Goal: Entertainment & Leisure: Consume media (video, audio)

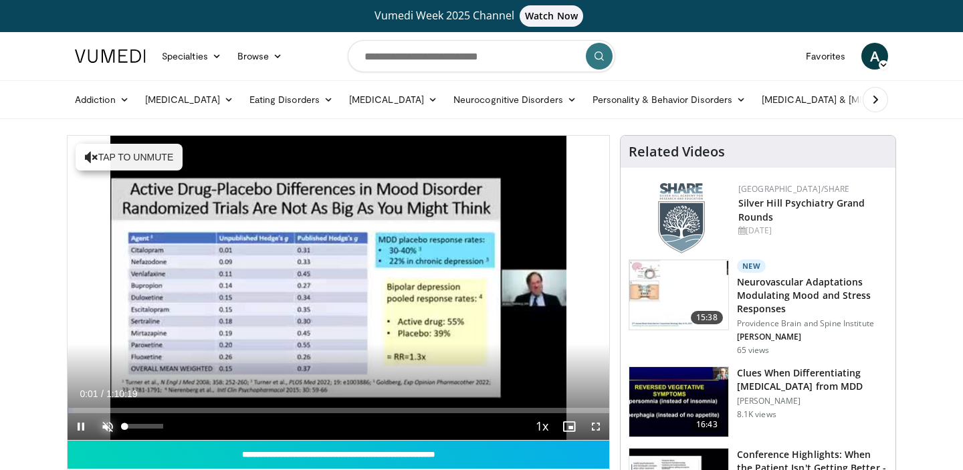
click at [110, 426] on span "Video Player" at bounding box center [107, 426] width 27 height 27
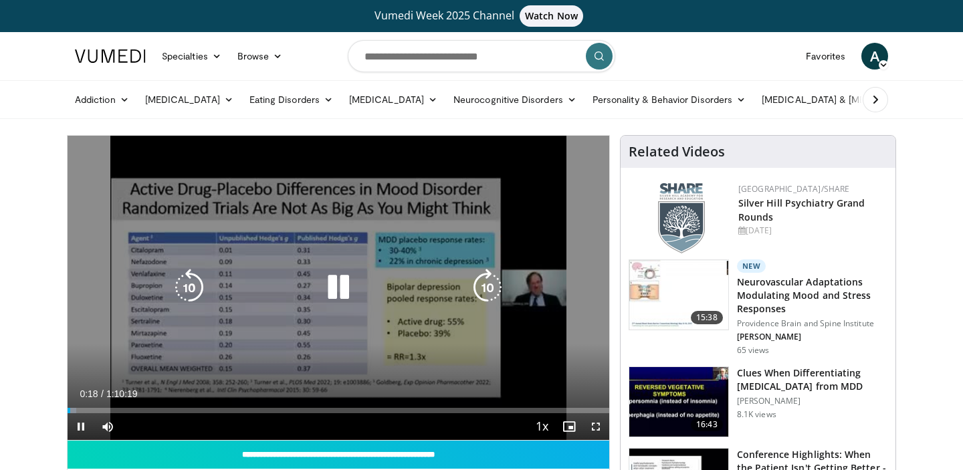
click at [336, 290] on icon "Video Player" at bounding box center [338, 287] width 37 height 37
click at [332, 291] on icon "Video Player" at bounding box center [338, 287] width 37 height 37
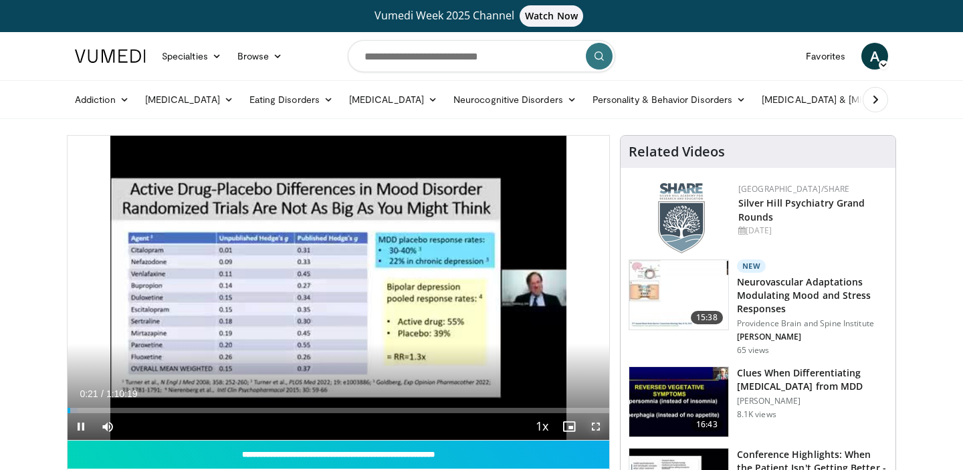
click at [596, 425] on span "Video Player" at bounding box center [595, 426] width 27 height 27
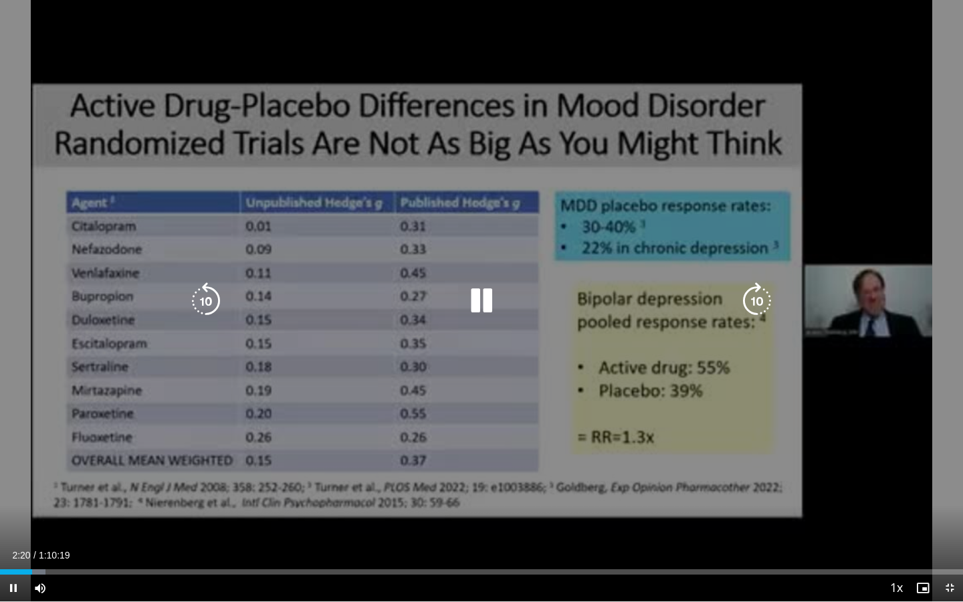
click at [806, 268] on div "10 seconds Tap to unmute" at bounding box center [481, 300] width 963 height 601
click at [486, 300] on icon "Video Player" at bounding box center [481, 300] width 37 height 37
click at [488, 300] on icon "Video Player" at bounding box center [481, 300] width 37 height 37
click at [485, 293] on icon "Video Player" at bounding box center [481, 300] width 37 height 37
click at [474, 271] on div "10 seconds Tap to unmute" at bounding box center [481, 300] width 963 height 601
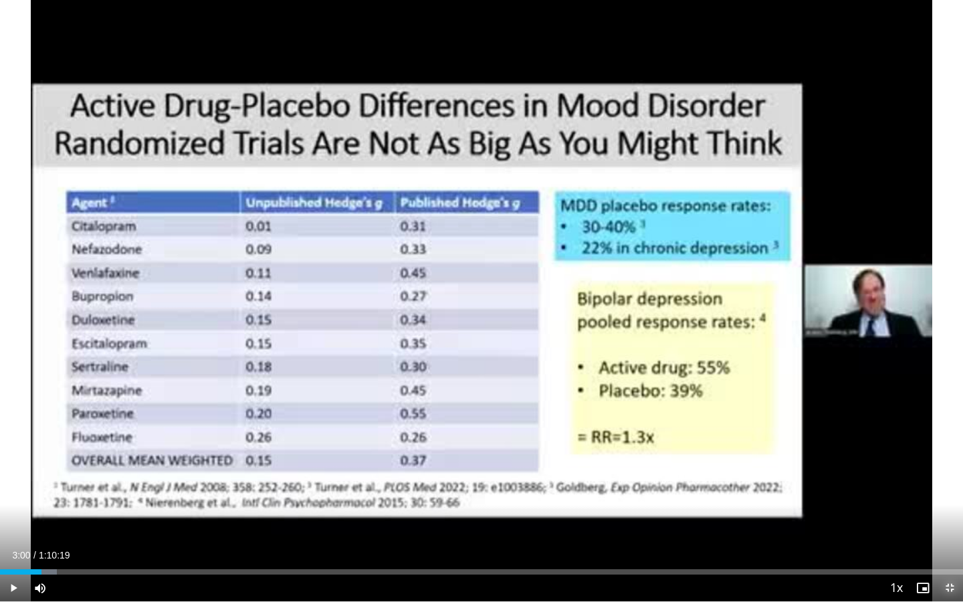
click at [951, 469] on span "Video Player" at bounding box center [949, 587] width 27 height 27
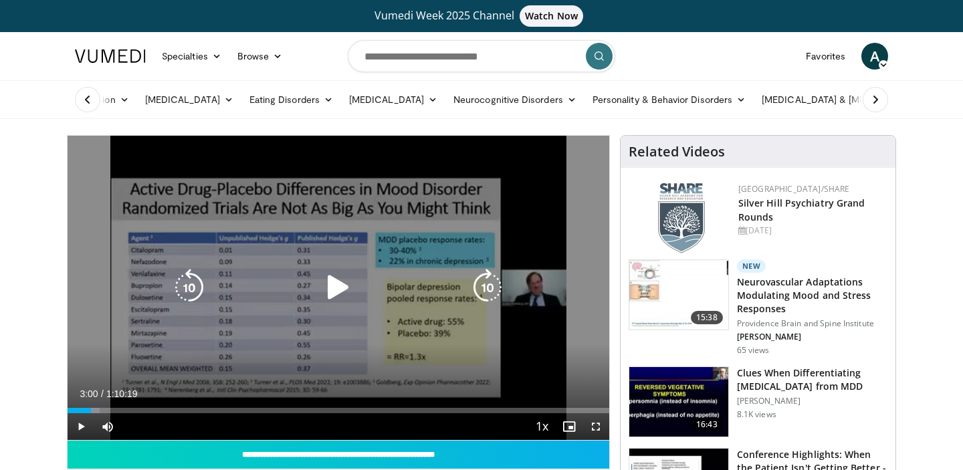
click at [327, 277] on icon "Video Player" at bounding box center [338, 287] width 37 height 37
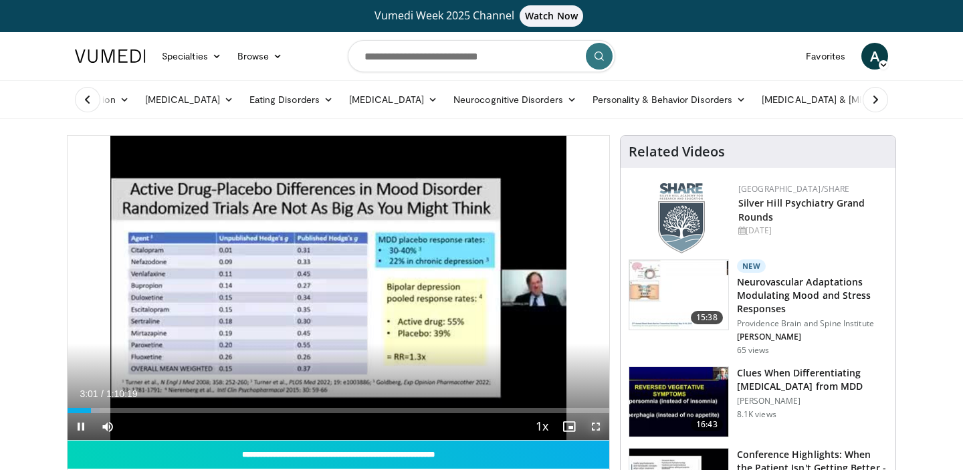
click at [598, 426] on span "Video Player" at bounding box center [595, 426] width 27 height 27
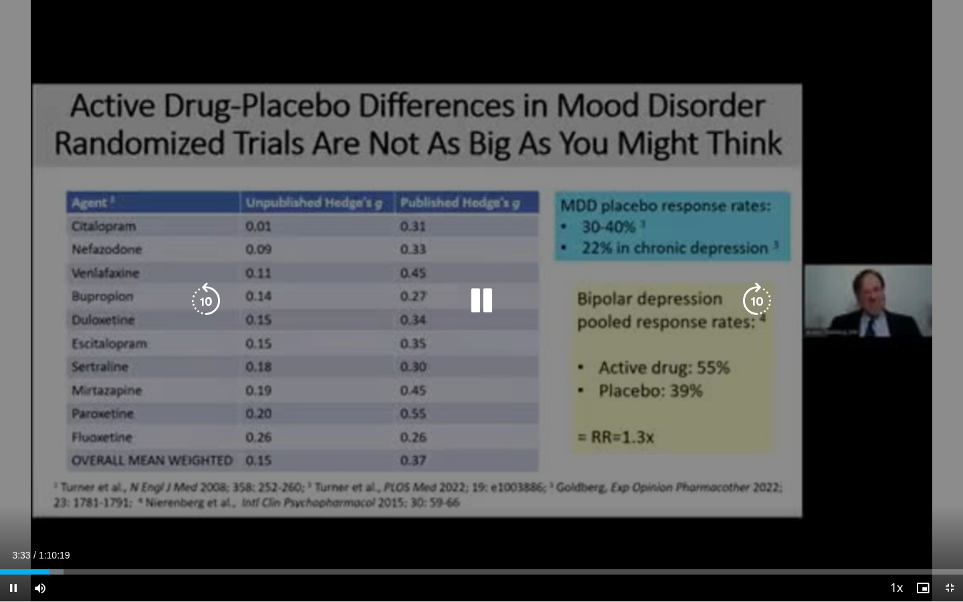
click at [483, 291] on icon "Video Player" at bounding box center [481, 300] width 37 height 37
click at [487, 302] on icon "Video Player" at bounding box center [481, 300] width 37 height 37
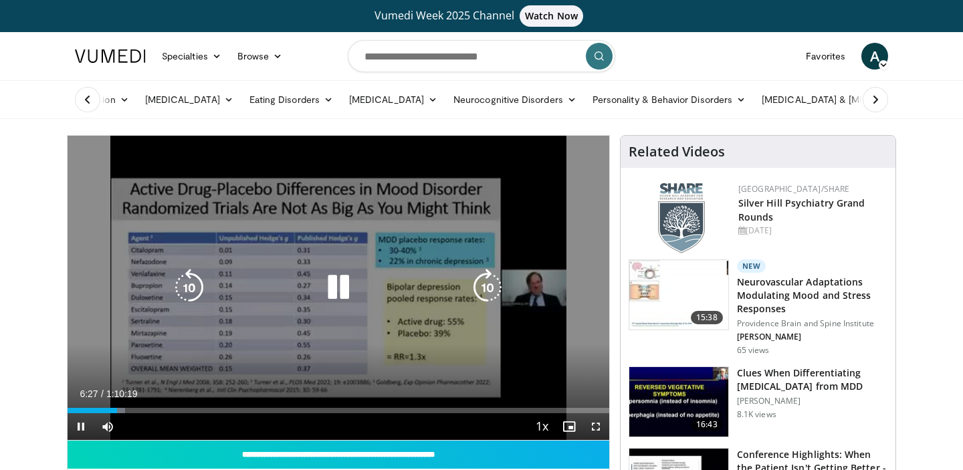
click at [398, 240] on div "10 seconds Tap to unmute" at bounding box center [339, 288] width 542 height 304
click at [334, 292] on icon "Video Player" at bounding box center [338, 287] width 37 height 37
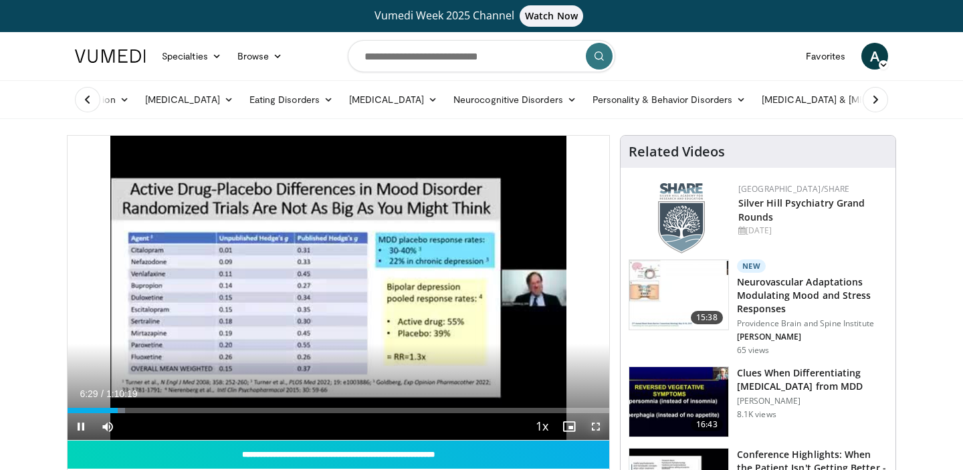
click at [594, 428] on span "Video Player" at bounding box center [595, 426] width 27 height 27
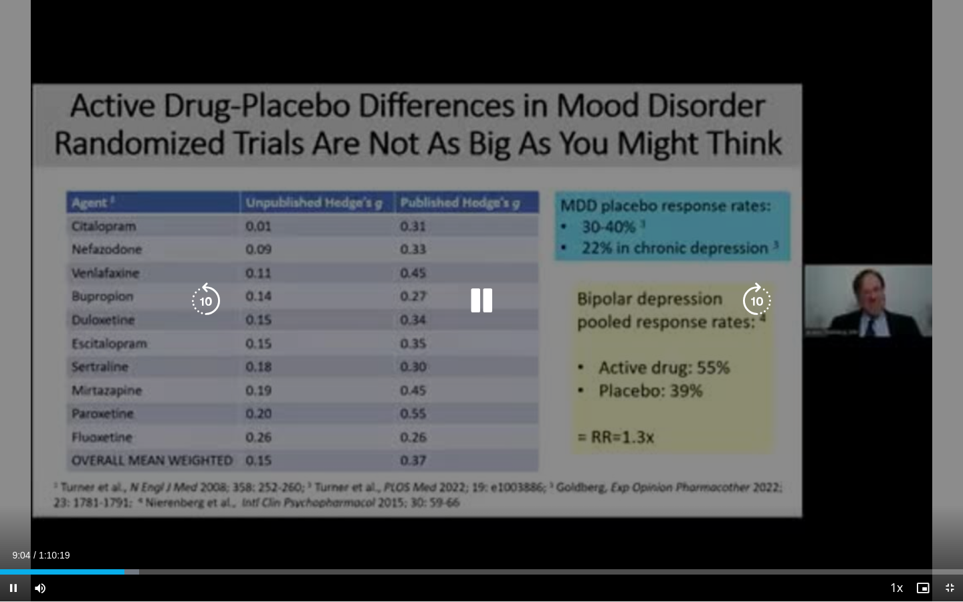
click at [796, 431] on div "10 seconds Tap to unmute" at bounding box center [481, 300] width 963 height 601
click at [475, 300] on icon "Video Player" at bounding box center [481, 300] width 37 height 37
click at [817, 366] on div "10 seconds Tap to unmute" at bounding box center [481, 300] width 963 height 601
click at [483, 303] on icon "Video Player" at bounding box center [481, 300] width 37 height 37
click at [675, 419] on div "40 seconds Tap to unmute" at bounding box center [481, 300] width 963 height 601
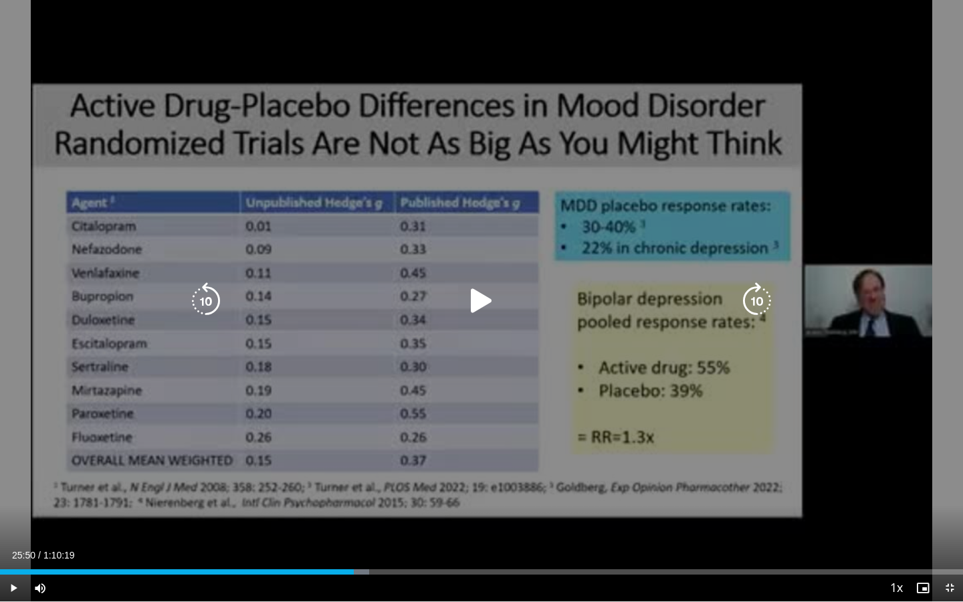
click at [628, 368] on div "40 seconds Tap to unmute" at bounding box center [481, 300] width 963 height 601
click at [491, 304] on icon "Video Player" at bounding box center [481, 300] width 37 height 37
click at [481, 298] on icon "Video Player" at bounding box center [481, 300] width 37 height 37
click at [671, 332] on div "40 seconds Tap to unmute" at bounding box center [481, 300] width 963 height 601
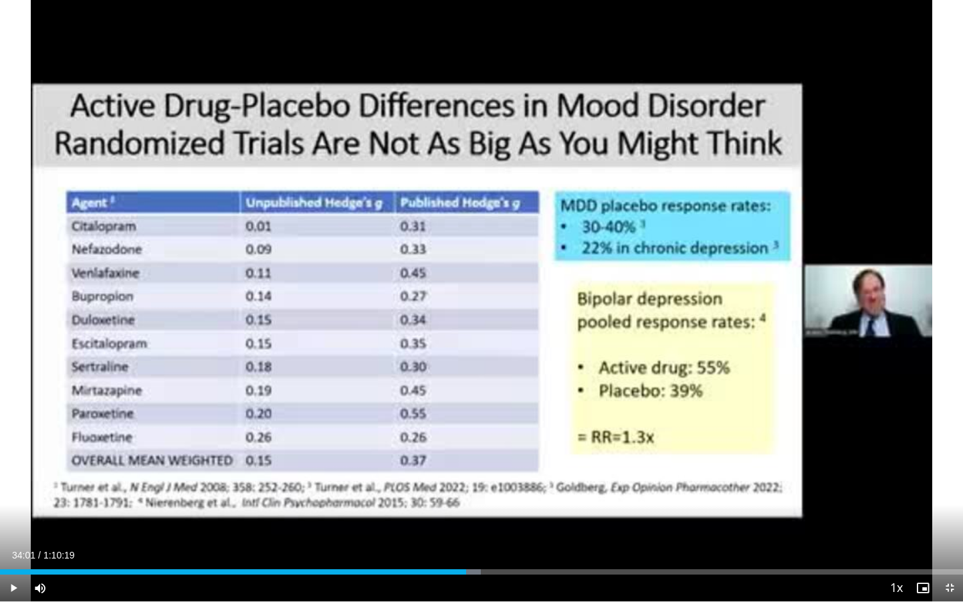
click at [671, 332] on div "40 seconds Tap to unmute" at bounding box center [481, 300] width 963 height 601
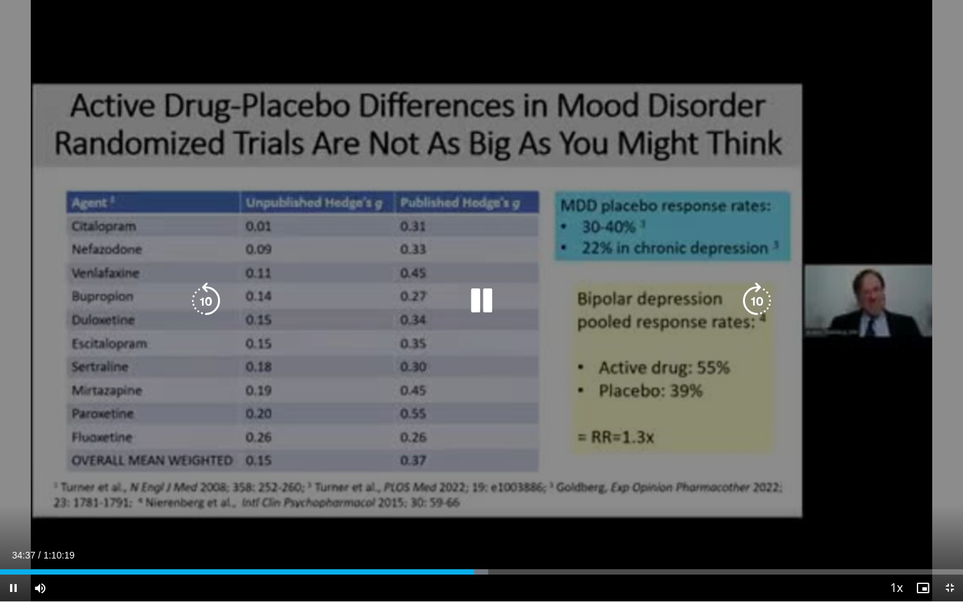
click at [466, 301] on icon "Video Player" at bounding box center [481, 300] width 37 height 37
click at [472, 300] on icon "Video Player" at bounding box center [481, 300] width 37 height 37
click at [489, 302] on icon "Video Player" at bounding box center [481, 300] width 37 height 37
click at [484, 298] on div "10 seconds Tap to unmute" at bounding box center [481, 300] width 963 height 601
click at [480, 303] on icon "Video Player" at bounding box center [481, 300] width 37 height 37
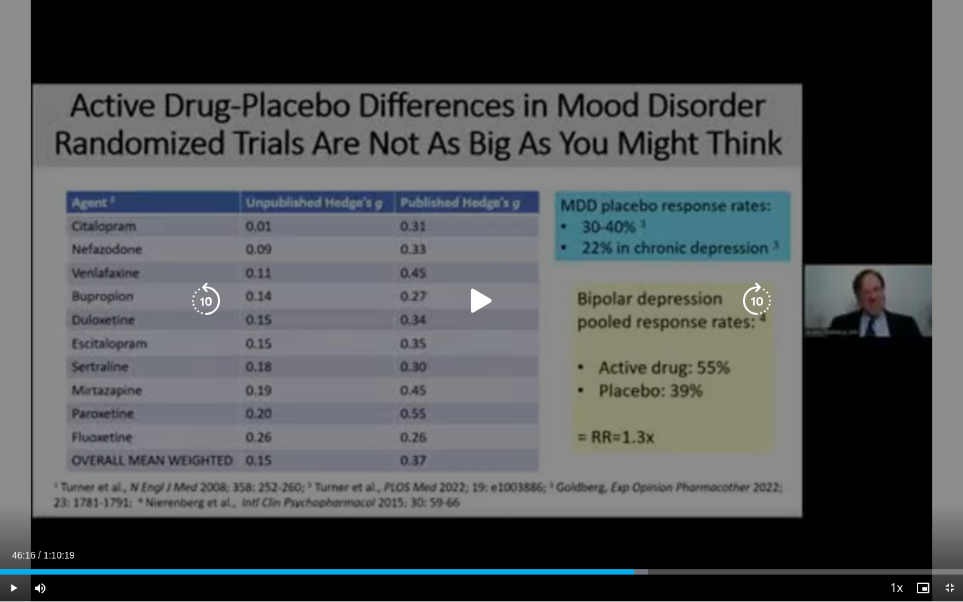
click at [482, 298] on icon "Video Player" at bounding box center [481, 300] width 37 height 37
click at [471, 297] on icon "Video Player" at bounding box center [481, 300] width 37 height 37
click at [475, 303] on icon "Video Player" at bounding box center [481, 300] width 37 height 37
click at [480, 298] on icon "Video Player" at bounding box center [481, 300] width 37 height 37
click at [483, 295] on icon "Video Player" at bounding box center [481, 300] width 37 height 37
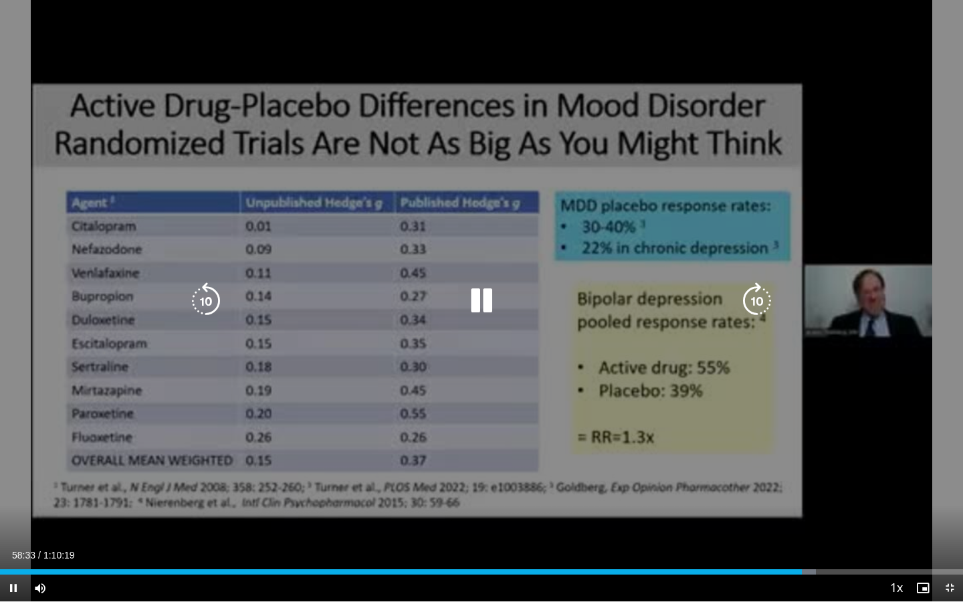
click at [479, 298] on icon "Video Player" at bounding box center [481, 300] width 37 height 37
click at [486, 296] on icon "Video Player" at bounding box center [481, 300] width 37 height 37
click at [485, 293] on icon "Video Player" at bounding box center [481, 300] width 37 height 37
click at [691, 175] on div "10 seconds Tap to unmute" at bounding box center [481, 300] width 963 height 601
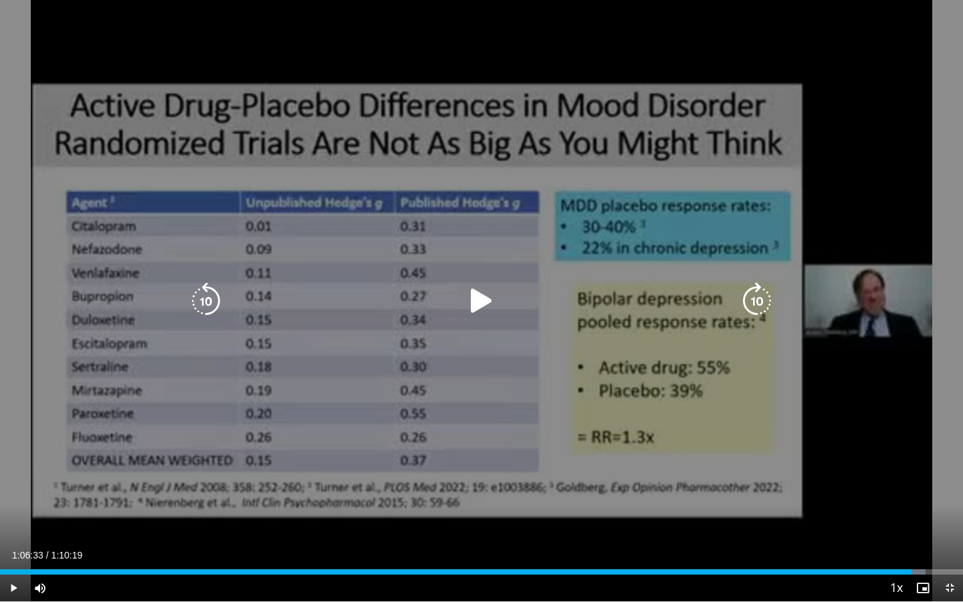
click at [480, 307] on icon "Video Player" at bounding box center [481, 300] width 37 height 37
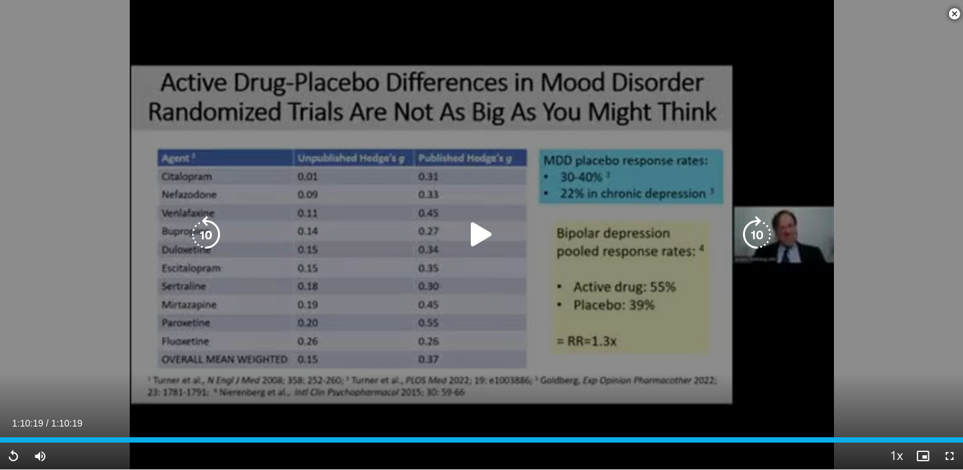
scroll to position [492, 0]
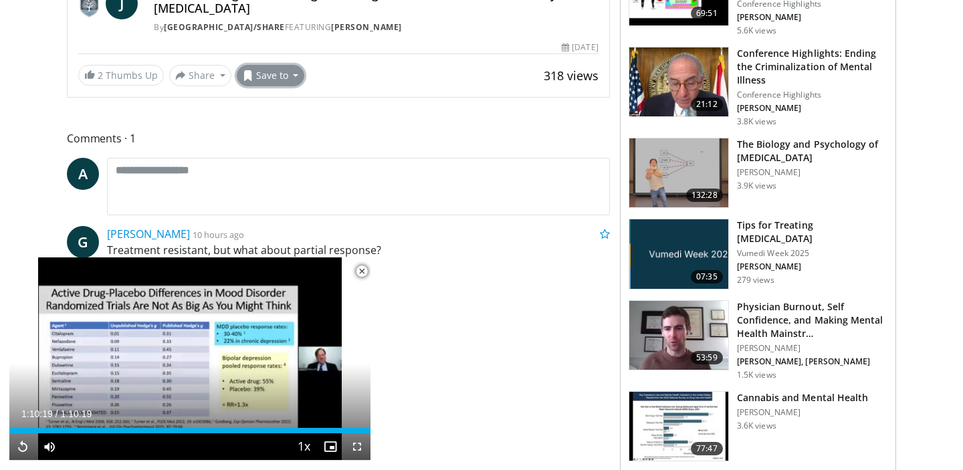
click at [289, 78] on button "Save to" at bounding box center [271, 75] width 68 height 21
click at [289, 106] on span "Add to Favorites" at bounding box center [294, 104] width 82 height 15
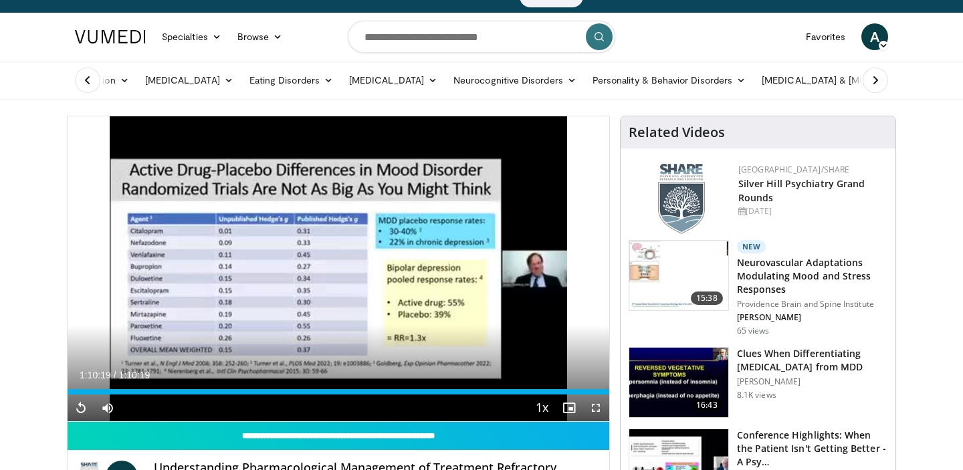
scroll to position [0, 0]
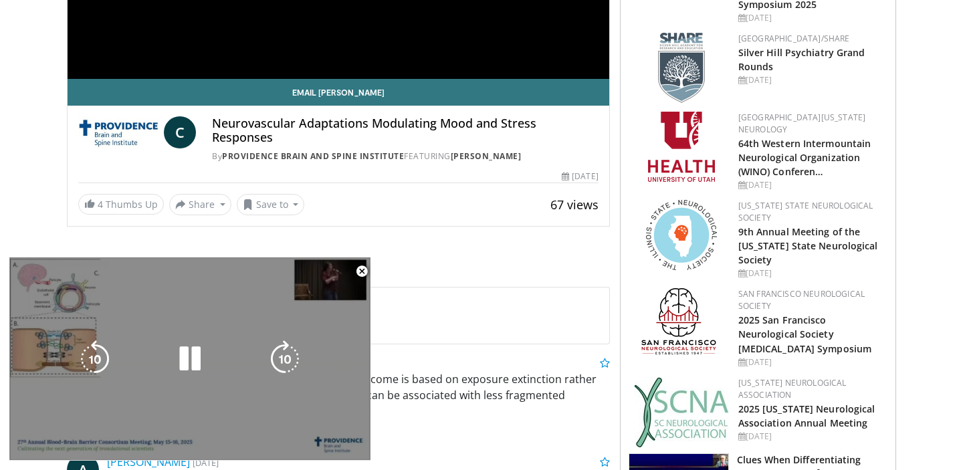
scroll to position [376, 0]
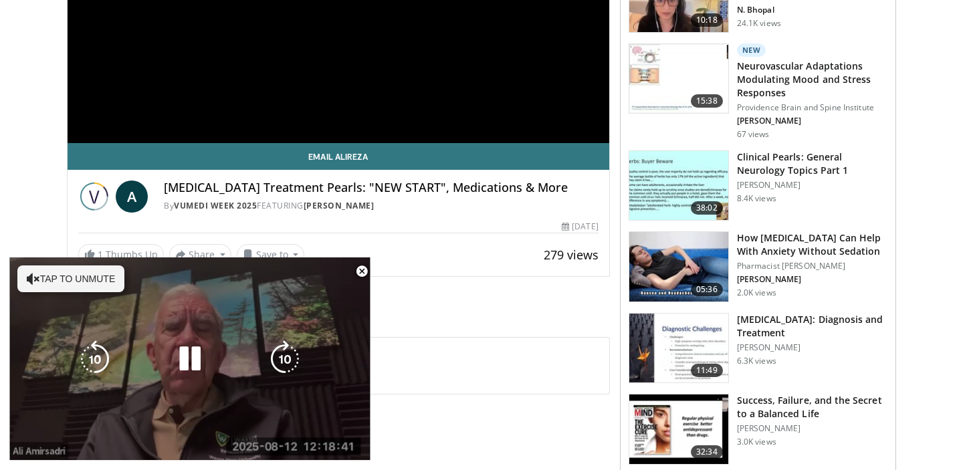
scroll to position [299, 0]
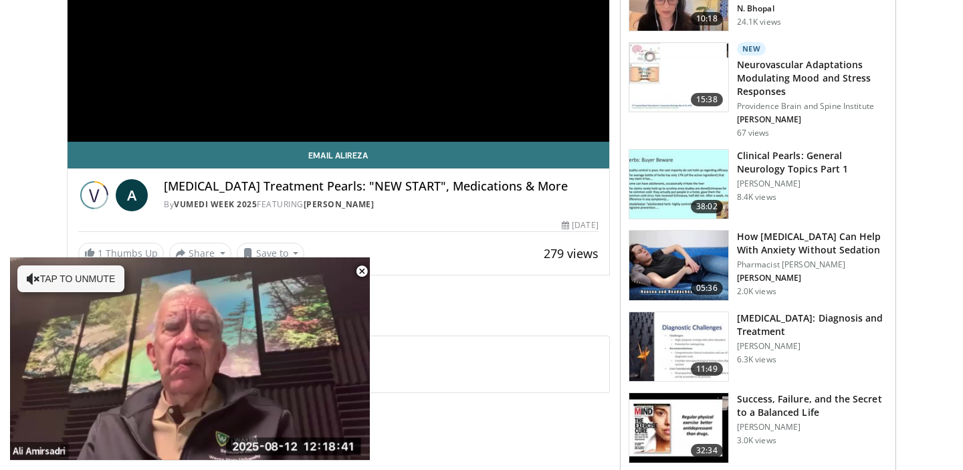
click at [361, 273] on span "Video Player" at bounding box center [361, 271] width 27 height 27
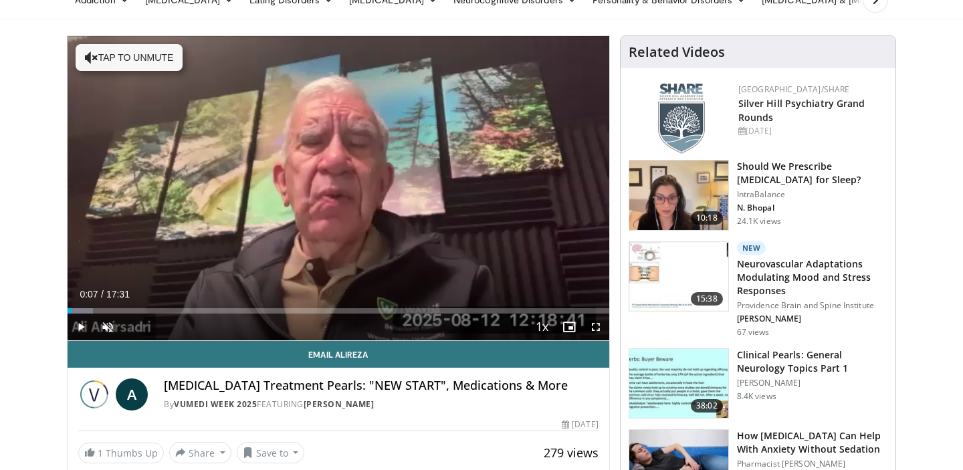
scroll to position [99, 0]
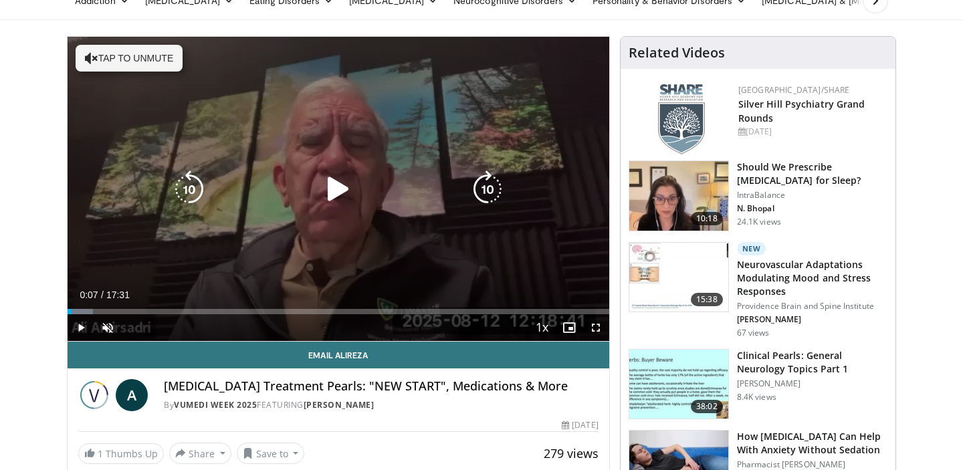
click at [89, 60] on icon "Video Player" at bounding box center [91, 57] width 13 height 13
click at [334, 187] on icon "Video Player" at bounding box center [338, 188] width 37 height 37
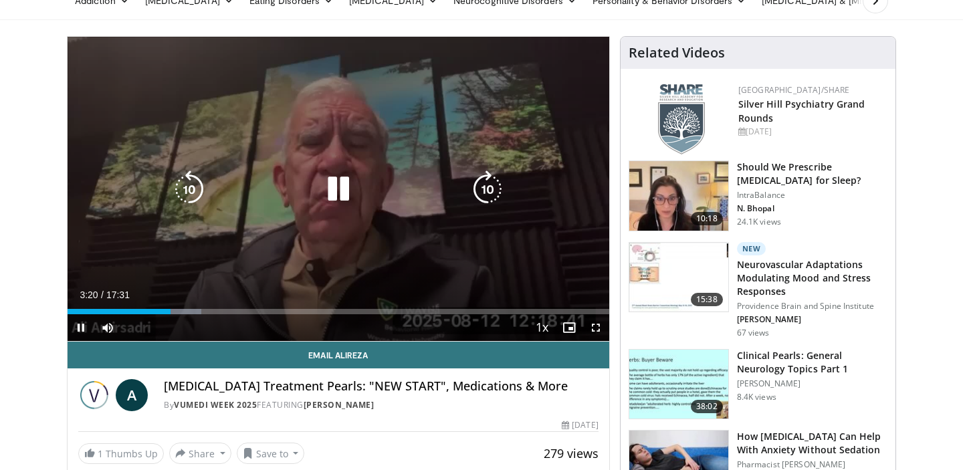
click at [340, 180] on icon "Video Player" at bounding box center [338, 188] width 37 height 37
click at [341, 190] on icon "Video Player" at bounding box center [338, 188] width 37 height 37
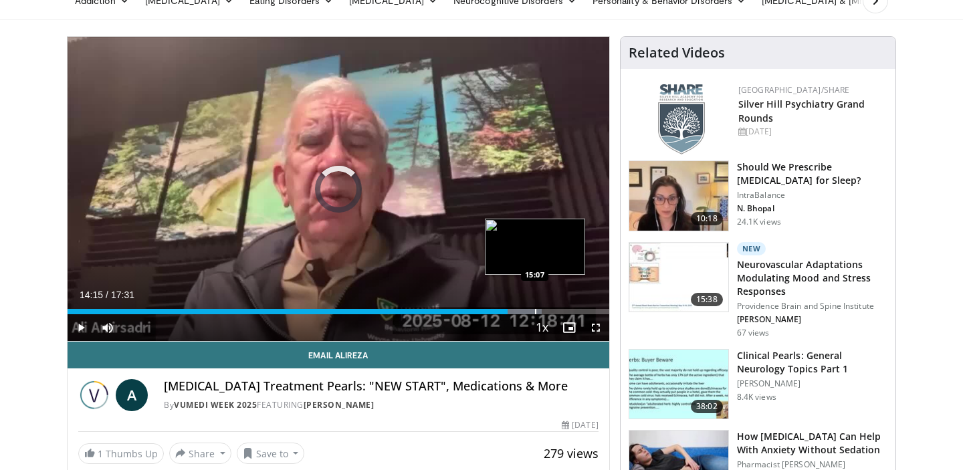
click at [534, 308] on div "Loaded : 87.55% 14:15 15:07" at bounding box center [339, 308] width 542 height 13
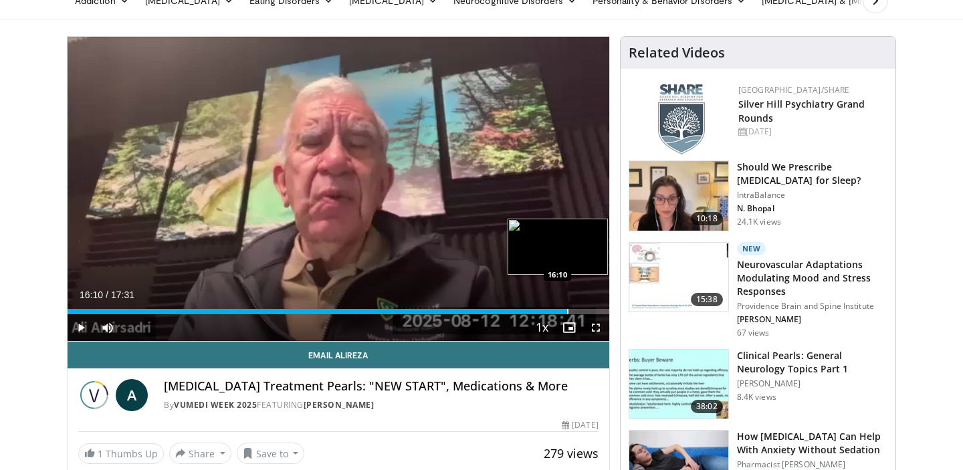
click at [567, 310] on div "Progress Bar" at bounding box center [567, 311] width 1 height 5
click at [590, 313] on div "Progress Bar" at bounding box center [590, 311] width 1 height 5
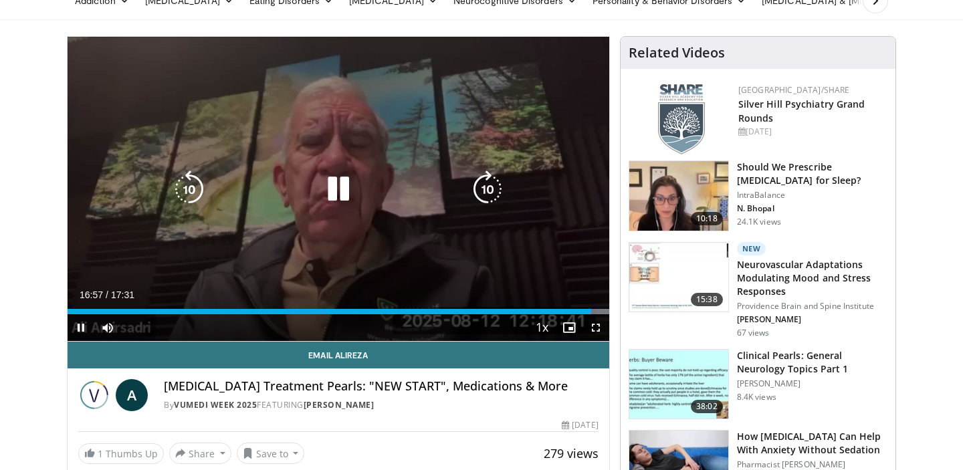
click at [462, 240] on div "240 seconds Tap to unmute" at bounding box center [339, 189] width 542 height 304
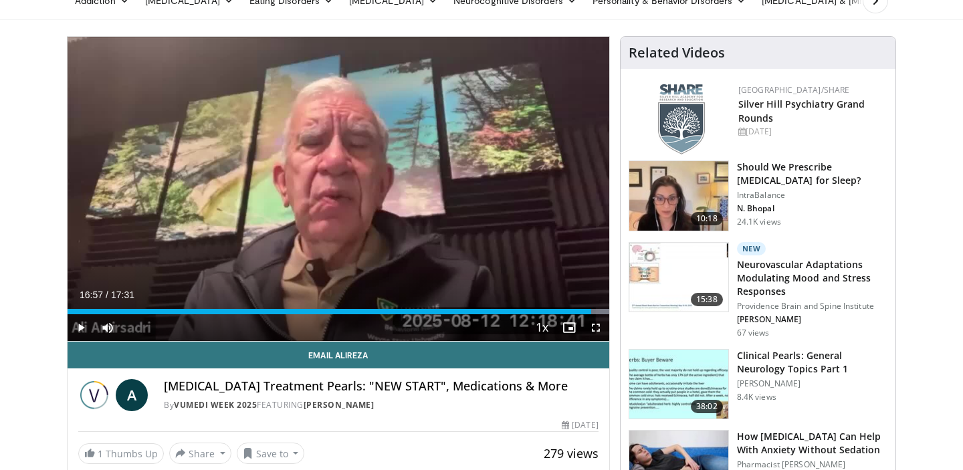
scroll to position [0, 0]
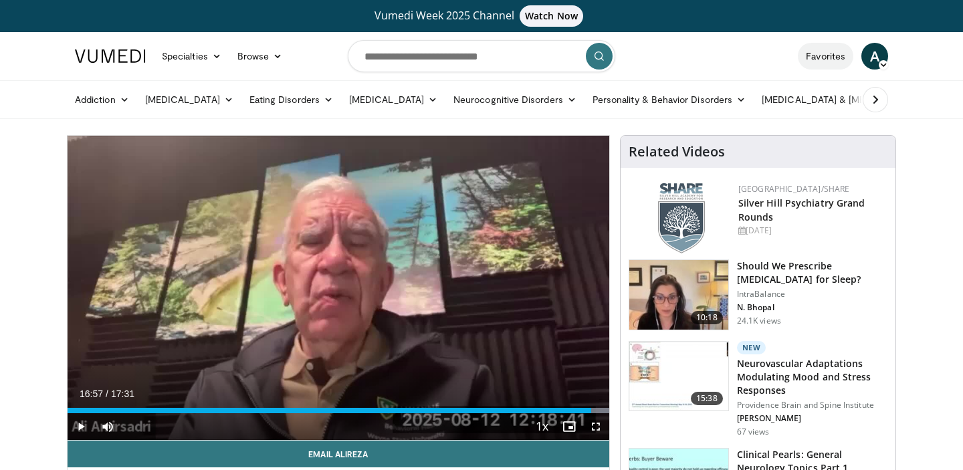
click at [829, 57] on link "Favorites" at bounding box center [825, 56] width 55 height 27
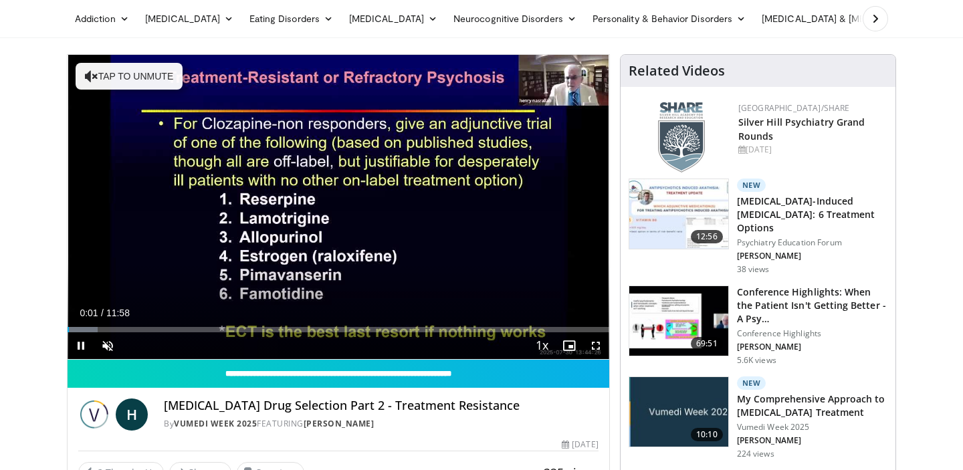
scroll to position [82, 0]
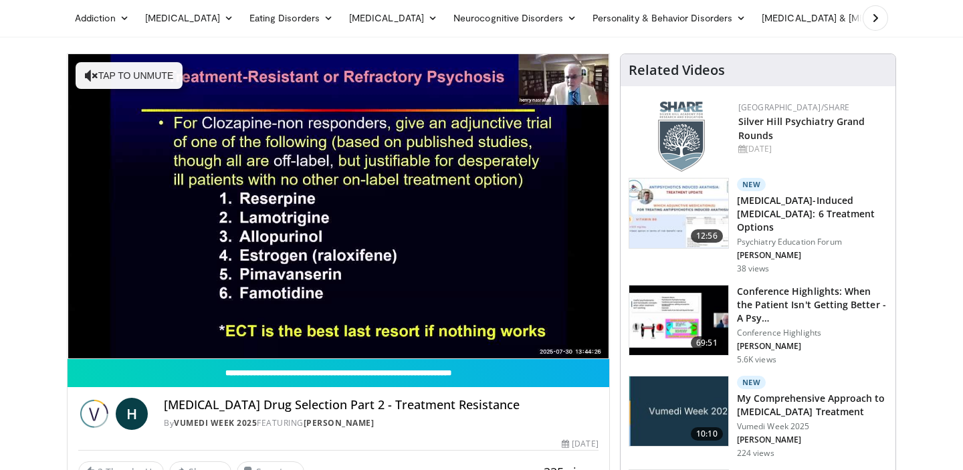
click at [775, 202] on h3 "Antipsychotic-Induced Akathisia: 6 Treatment Options" at bounding box center [812, 214] width 150 height 40
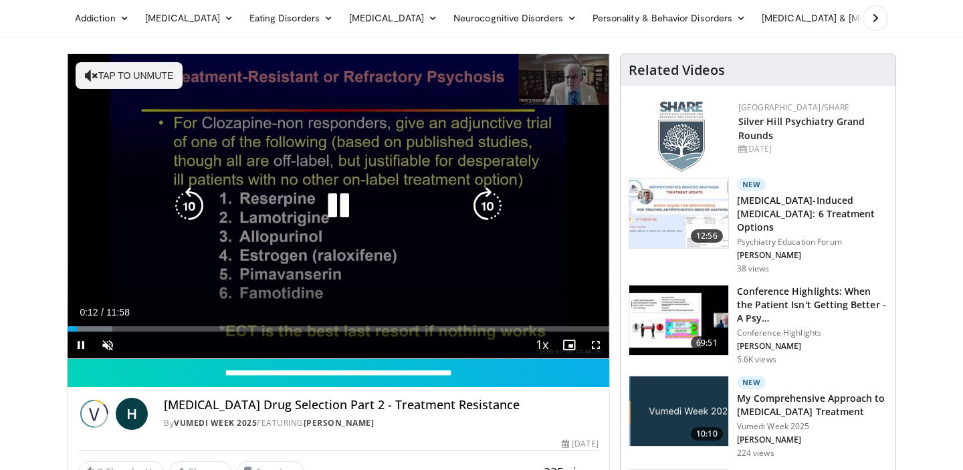
click at [342, 209] on icon "Video Player" at bounding box center [338, 205] width 37 height 37
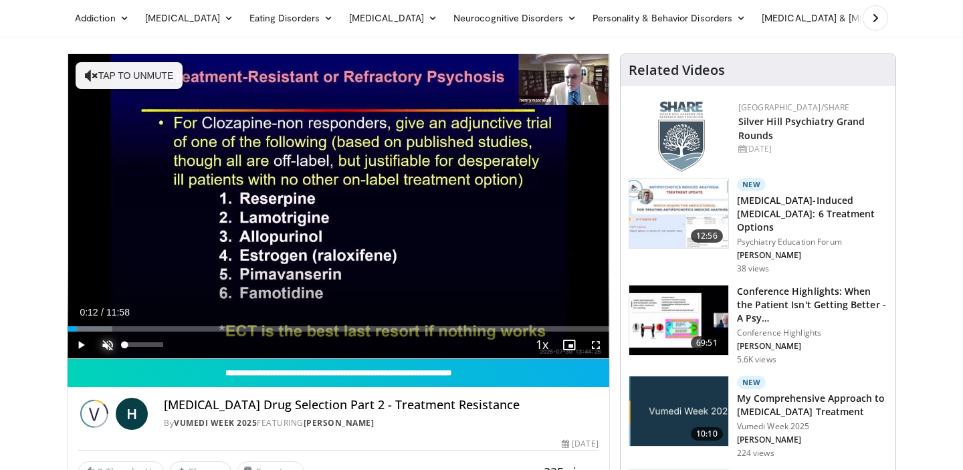
click at [109, 342] on span "Video Player" at bounding box center [107, 345] width 27 height 27
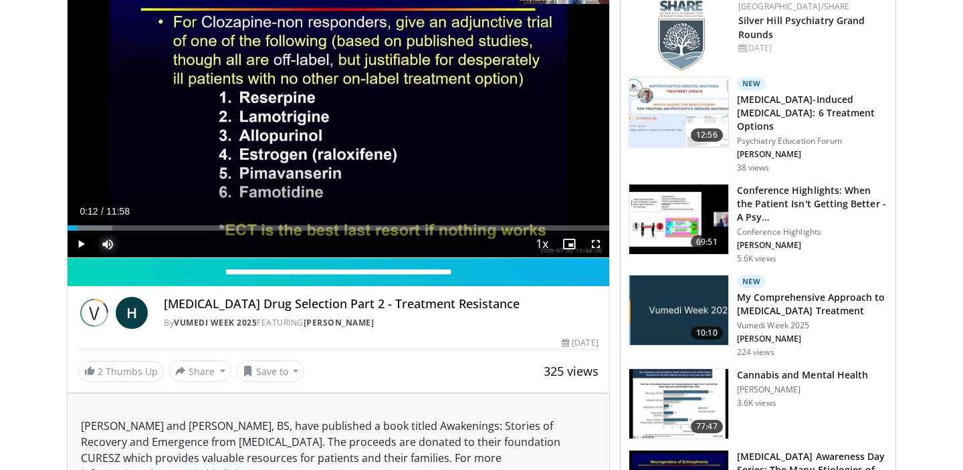
scroll to position [0, 0]
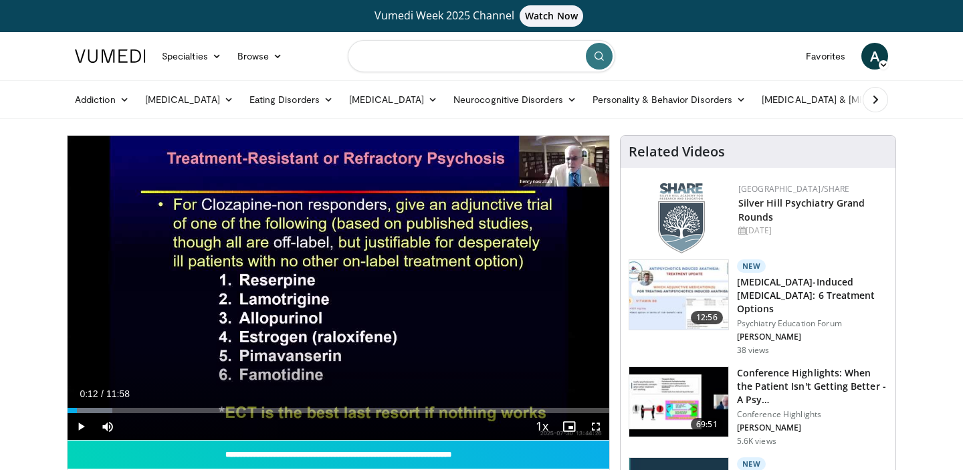
click at [410, 57] on input "Search topics, interventions" at bounding box center [481, 56] width 267 height 32
type input "*********"
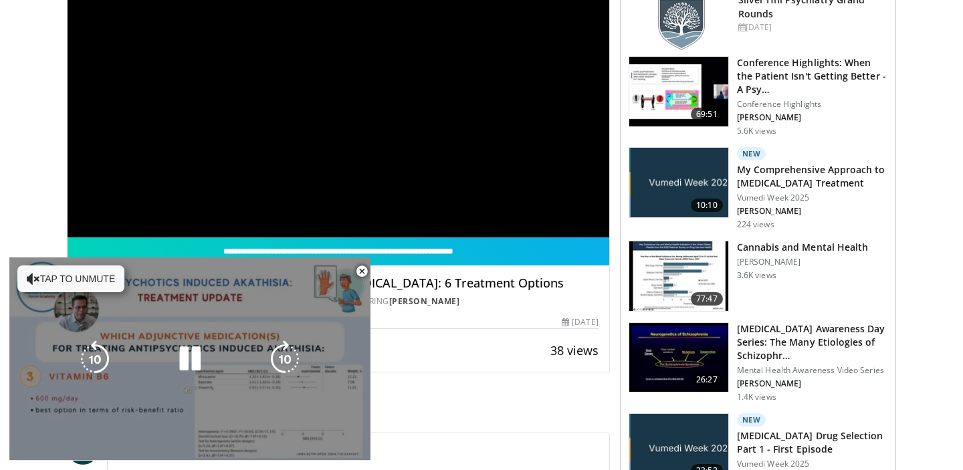
scroll to position [360, 0]
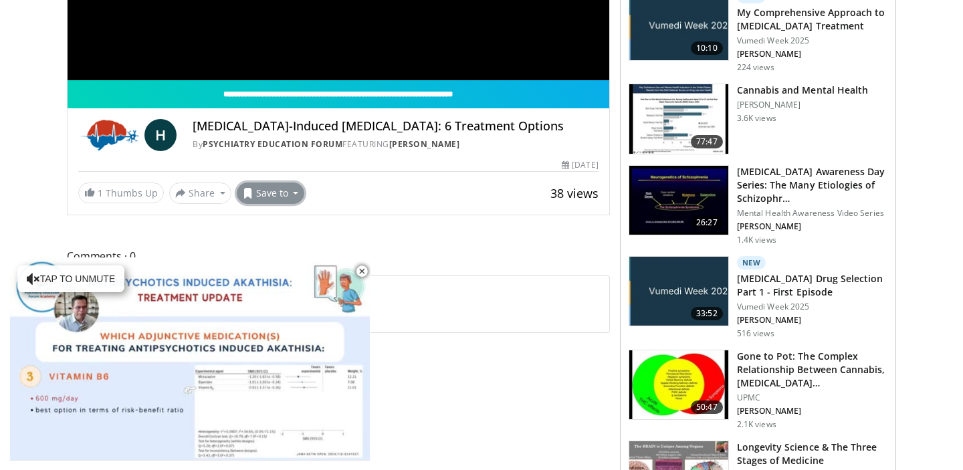
click at [294, 193] on button "Save to" at bounding box center [271, 193] width 68 height 21
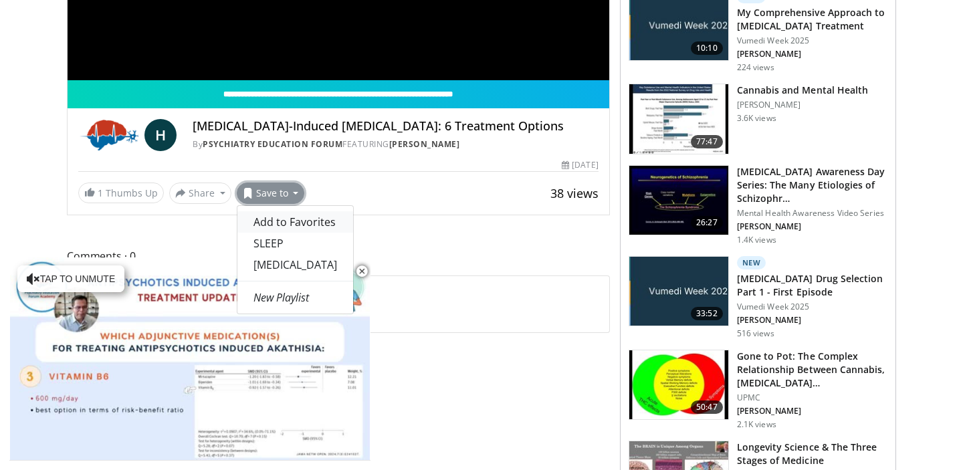
click at [298, 225] on span "Add to Favorites" at bounding box center [294, 222] width 82 height 15
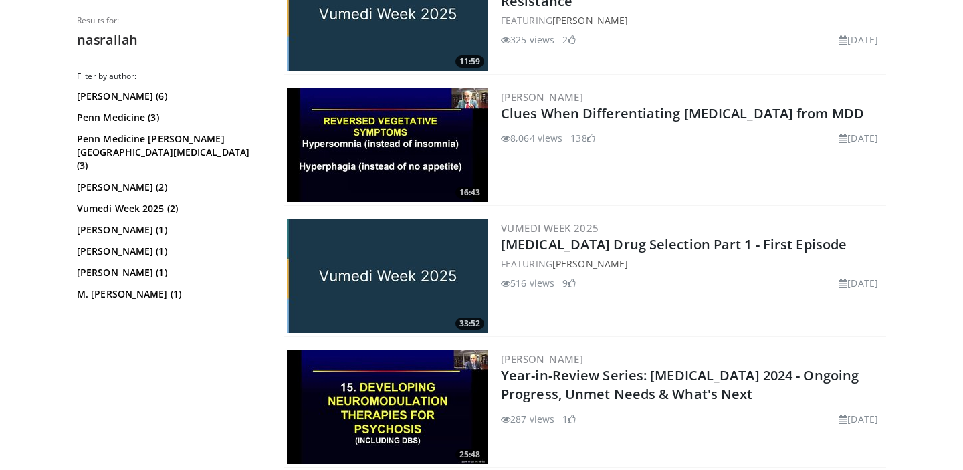
scroll to position [491, 0]
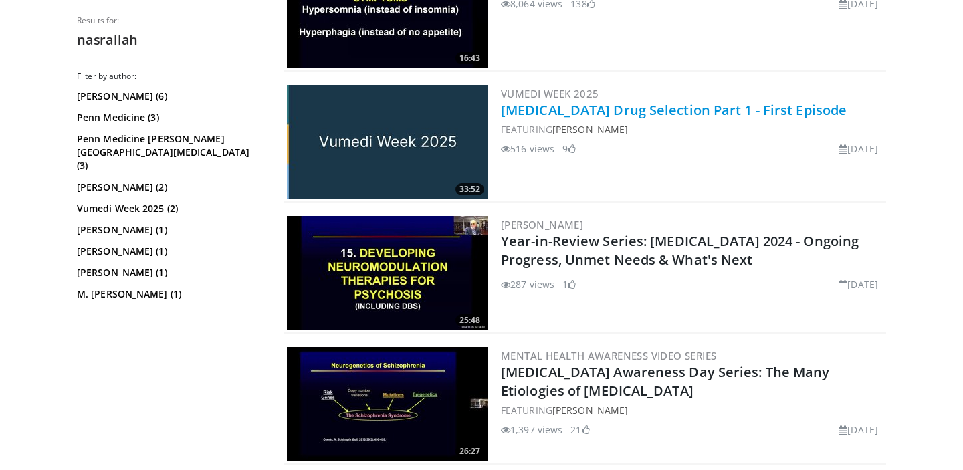
click at [633, 108] on link "[MEDICAL_DATA] Drug Selection Part 1 - First Episode" at bounding box center [674, 110] width 346 height 18
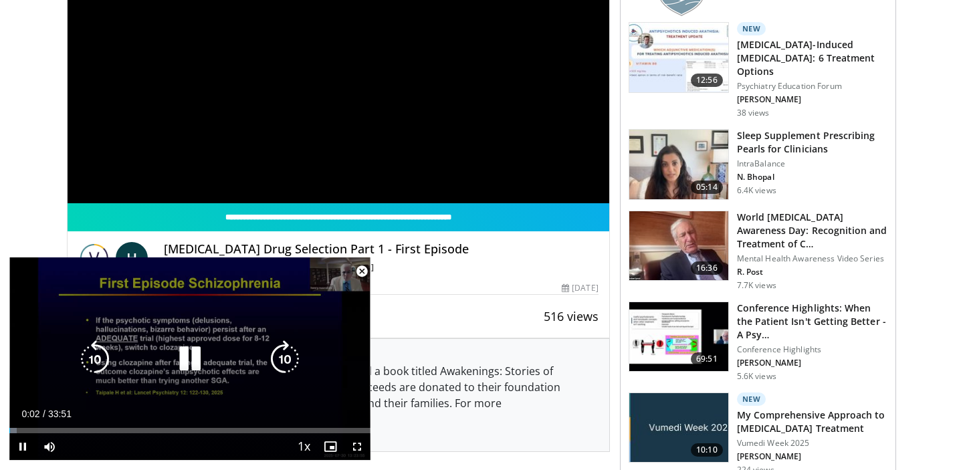
scroll to position [255, 0]
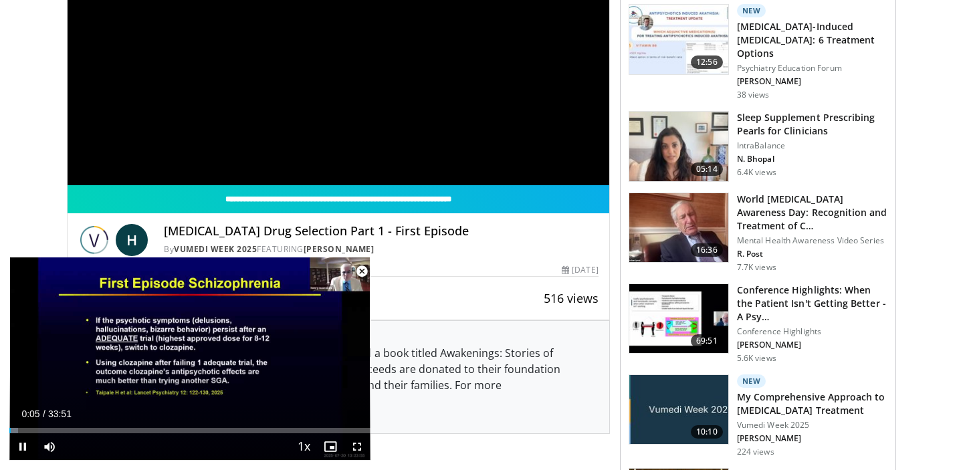
click at [362, 268] on span "Video Player" at bounding box center [361, 271] width 27 height 27
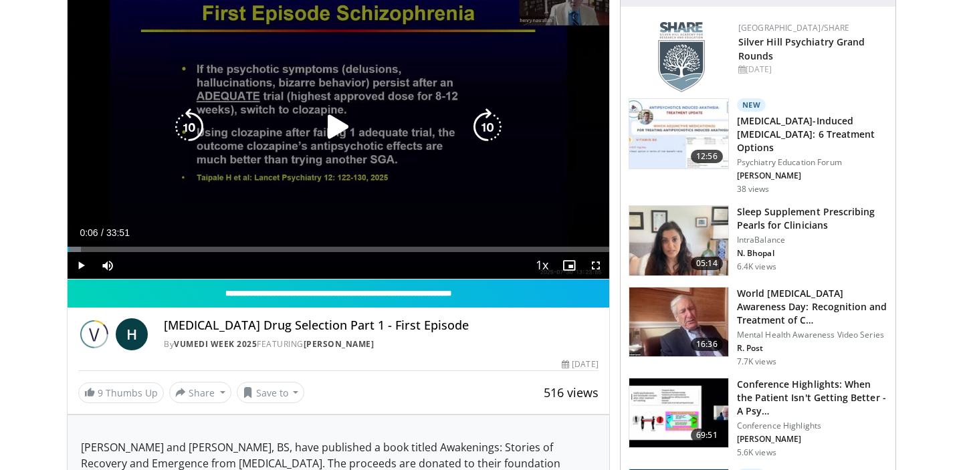
scroll to position [124, 0]
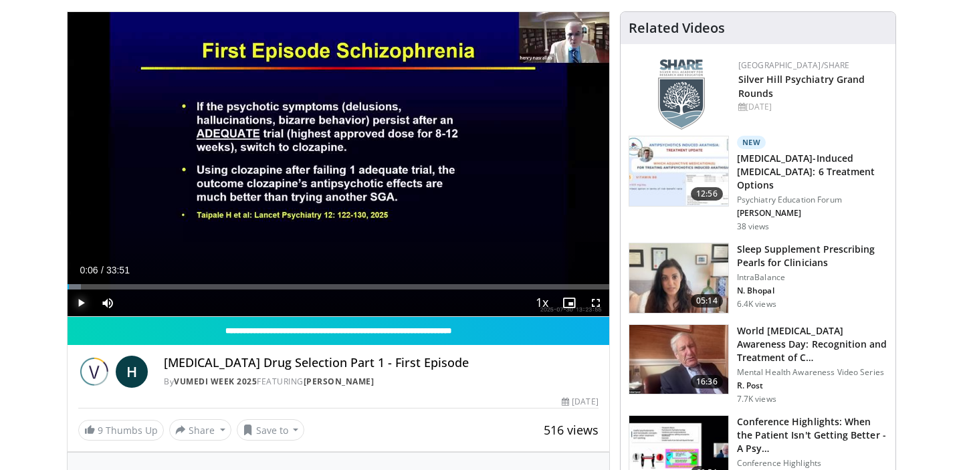
click at [78, 307] on span "Video Player" at bounding box center [81, 302] width 27 height 27
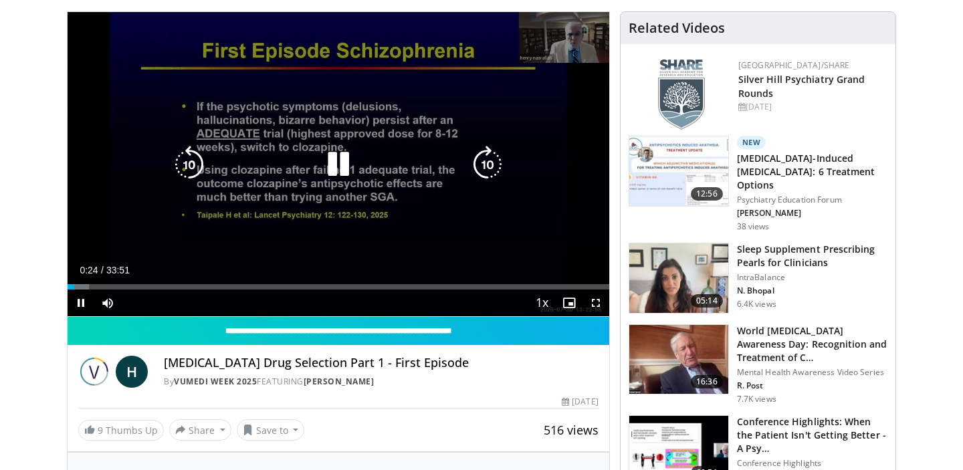
click at [334, 248] on div "10 seconds Tap to unmute" at bounding box center [339, 164] width 542 height 304
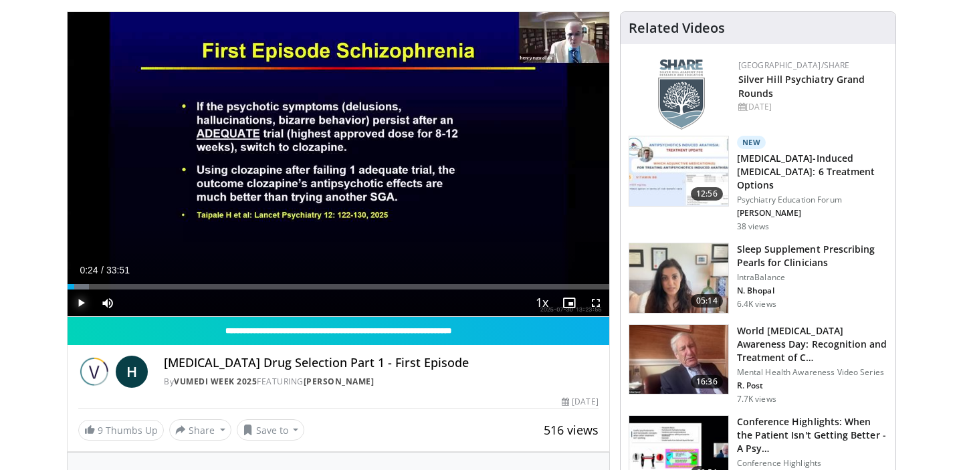
click at [83, 306] on span "Video Player" at bounding box center [81, 302] width 27 height 27
click at [593, 301] on span "Video Player" at bounding box center [595, 302] width 27 height 27
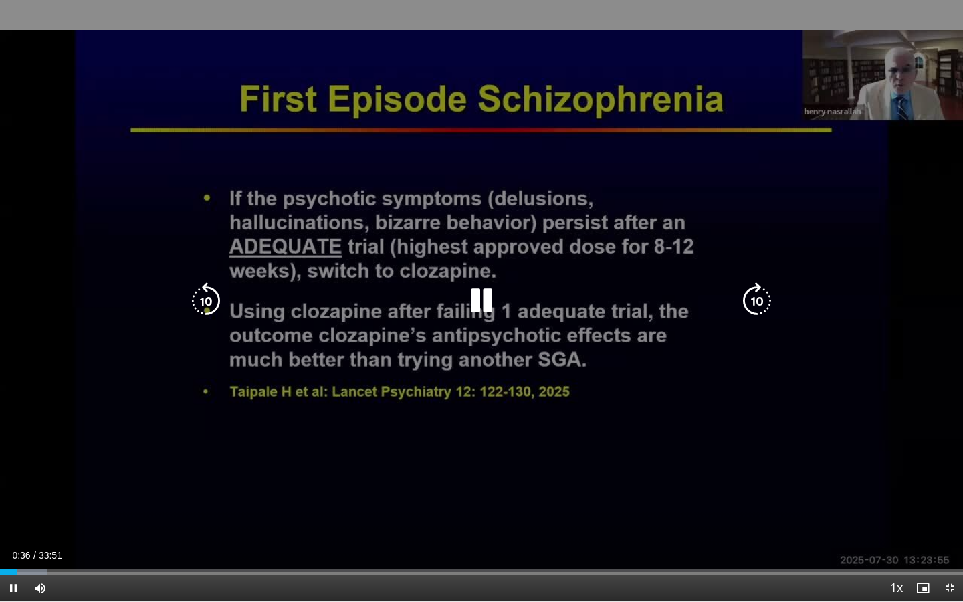
click at [917, 396] on div "10 seconds Tap to unmute" at bounding box center [481, 300] width 963 height 601
click at [899, 352] on div "10 seconds Tap to unmute" at bounding box center [481, 300] width 963 height 601
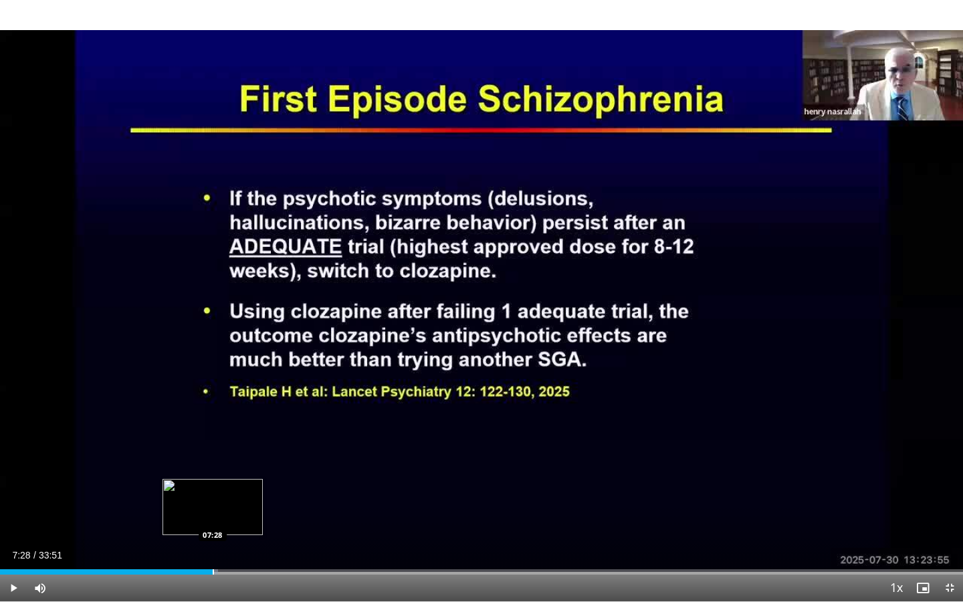
click at [213, 469] on div "Progress Bar" at bounding box center [213, 571] width 1 height 5
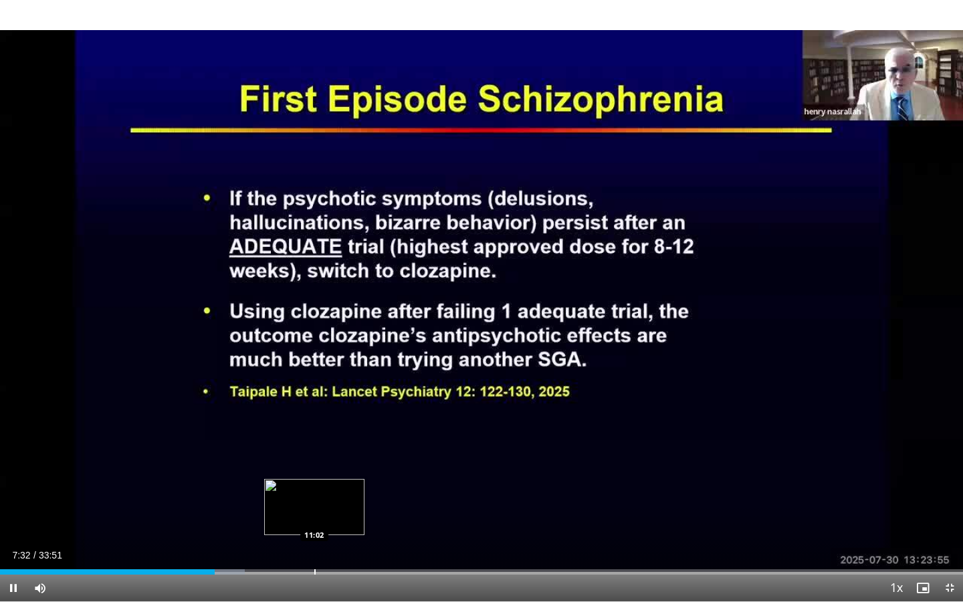
click at [314, 469] on div "Progress Bar" at bounding box center [314, 571] width 1 height 5
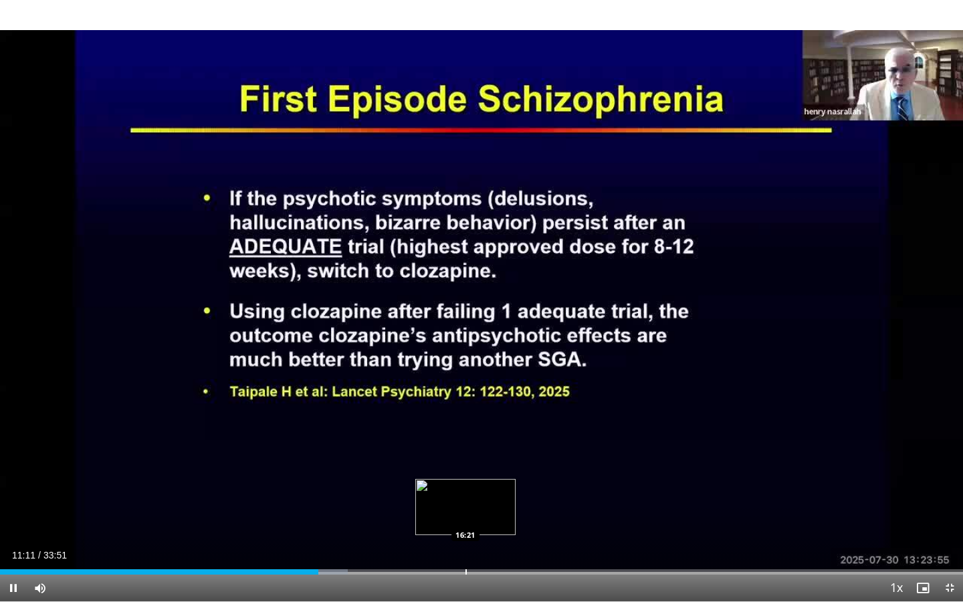
click at [465, 469] on div "Progress Bar" at bounding box center [465, 571] width 1 height 5
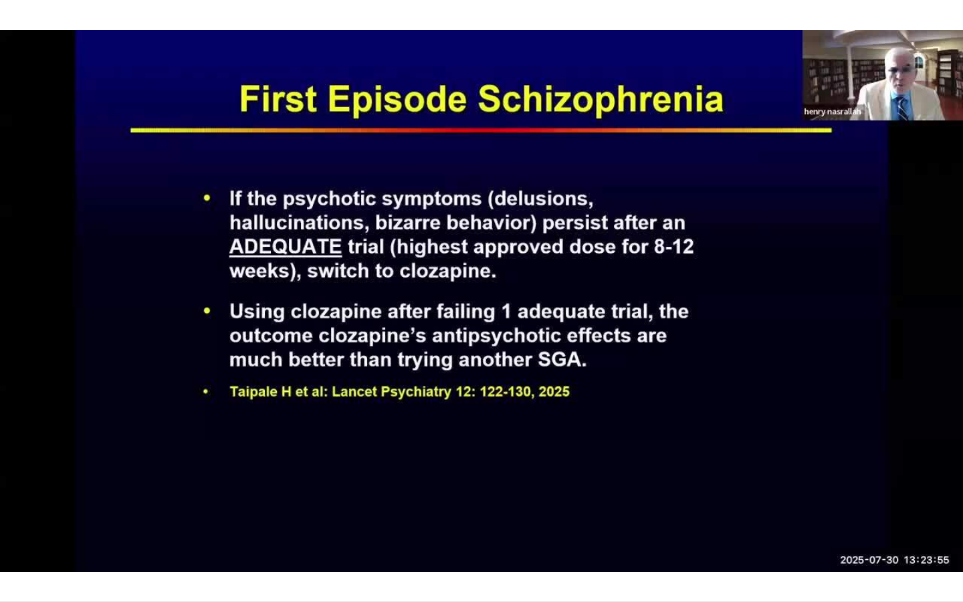
click at [552, 469] on video-js "**********" at bounding box center [481, 301] width 963 height 602
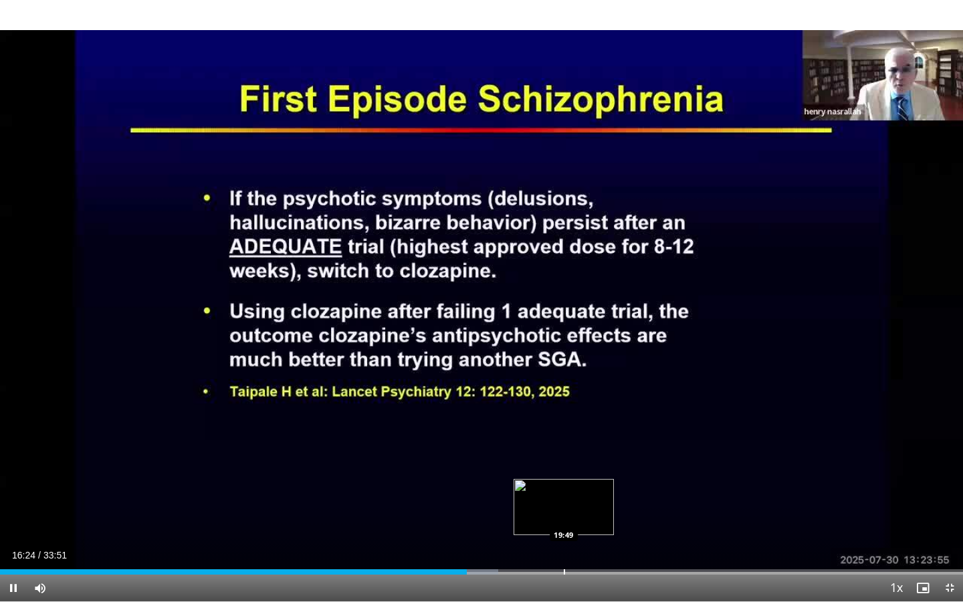
click at [564, 469] on div "Loaded : 51.75% 16:24 19:49" at bounding box center [481, 568] width 963 height 13
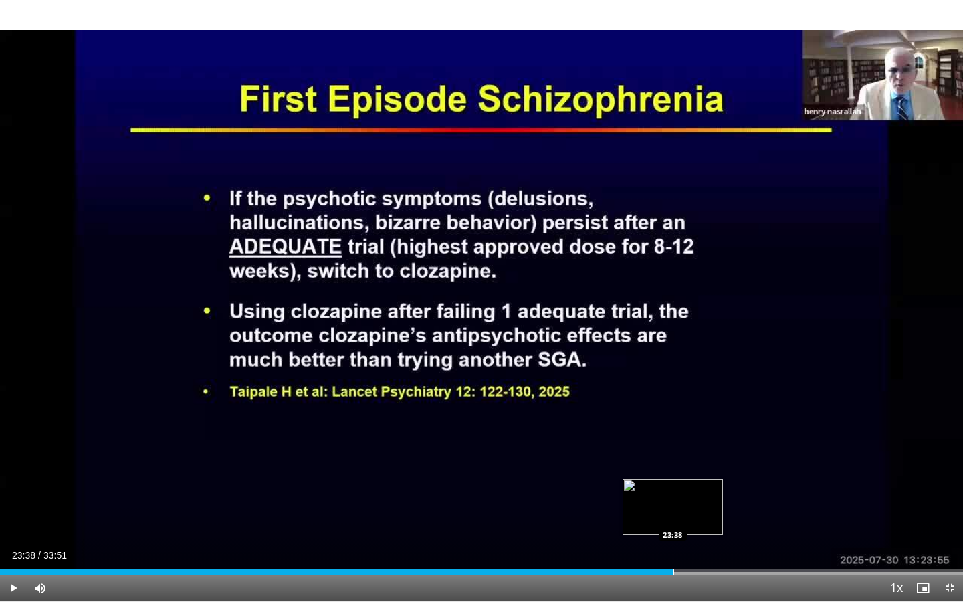
click at [673, 469] on div "Loaded : 69.98% 23:38 23:38" at bounding box center [481, 568] width 963 height 13
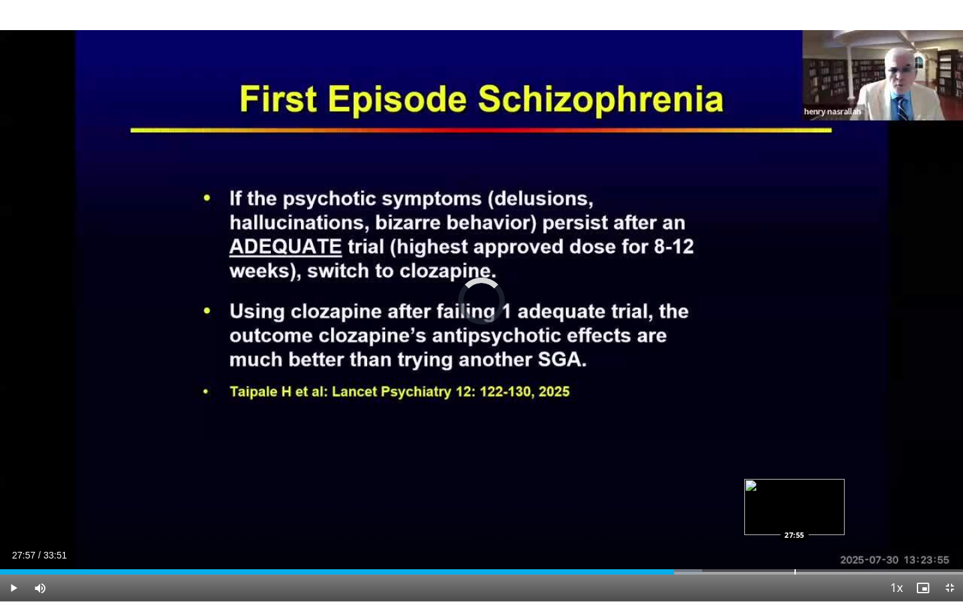
click at [794, 469] on div "Progress Bar" at bounding box center [794, 571] width 1 height 5
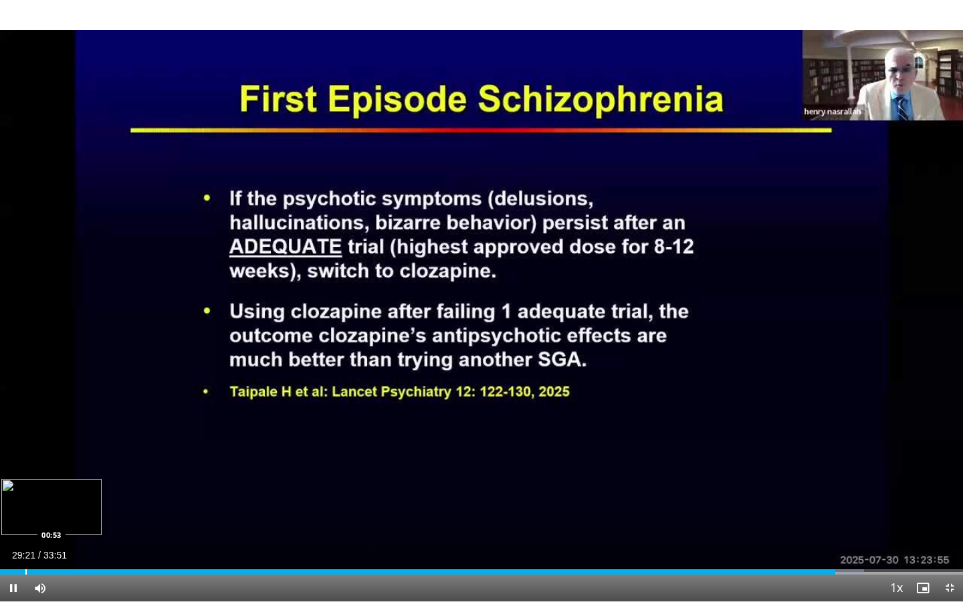
click at [25, 469] on div "Progress Bar" at bounding box center [25, 571] width 1 height 5
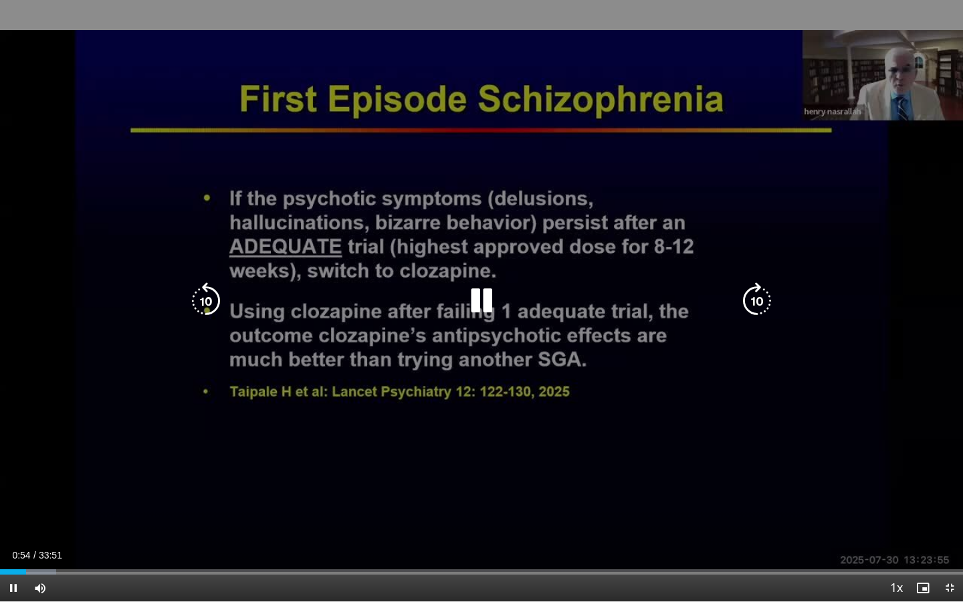
click at [118, 469] on div "40 seconds Tap to unmute" at bounding box center [481, 300] width 963 height 601
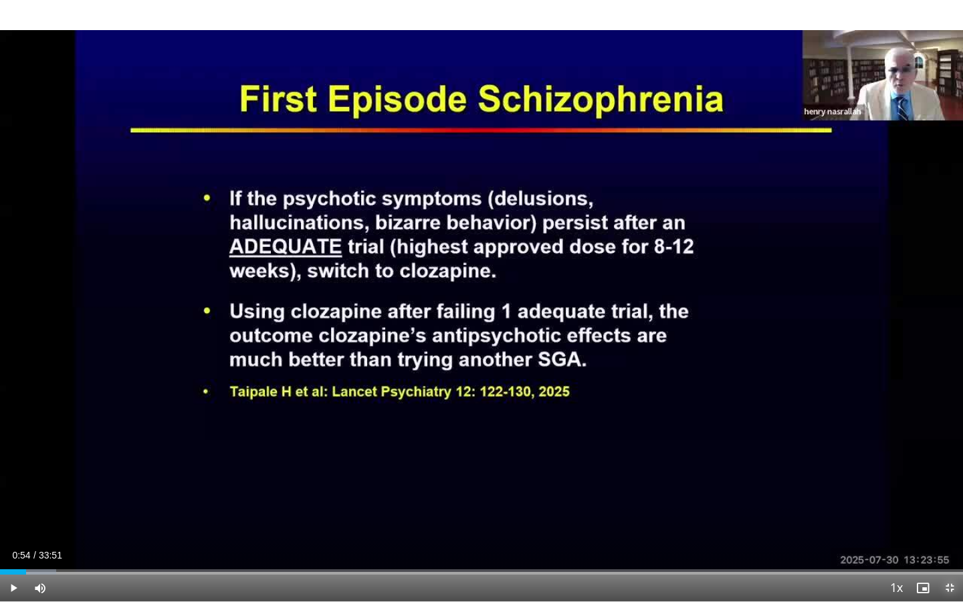
click at [946, 469] on span "Video Player" at bounding box center [949, 587] width 27 height 27
